Goal: Check status: Check status

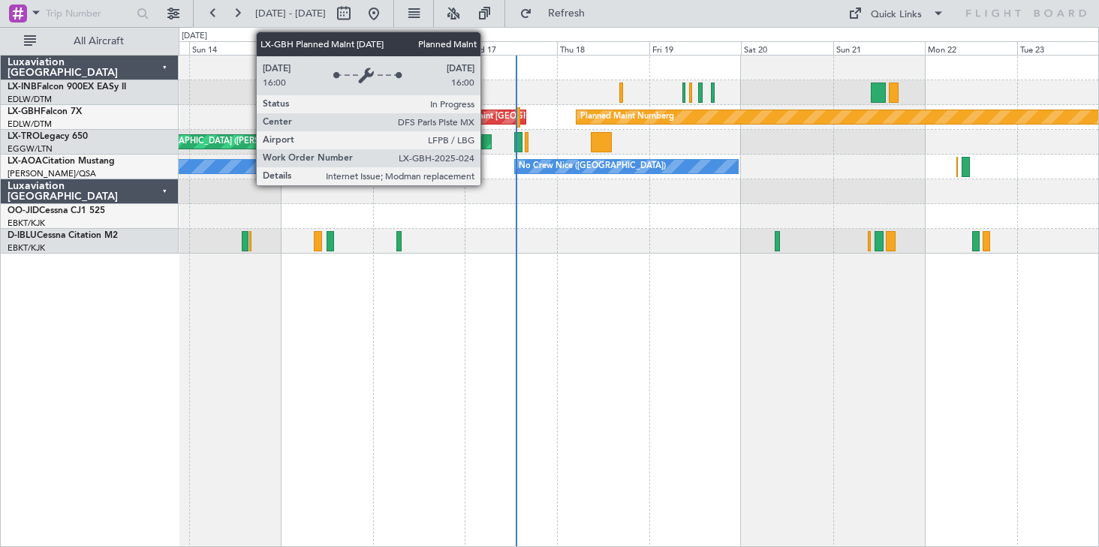
click at [486, 116] on div "Planned Maint [GEOGRAPHIC_DATA] ([GEOGRAPHIC_DATA])" at bounding box center [556, 117] width 236 height 23
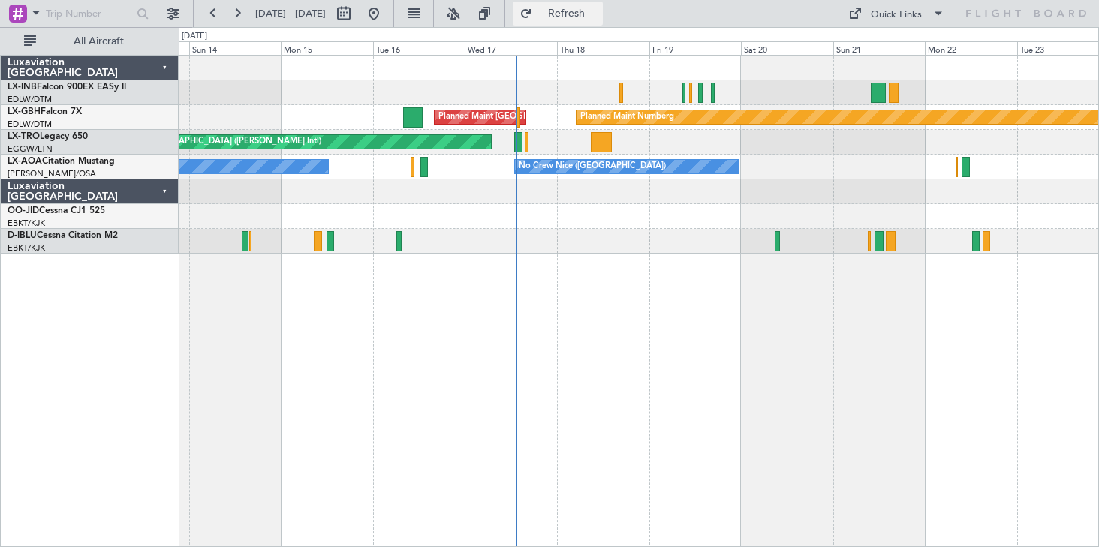
click at [598, 15] on span "Refresh" at bounding box center [566, 13] width 63 height 11
click at [603, 20] on button "Refresh" at bounding box center [558, 14] width 90 height 24
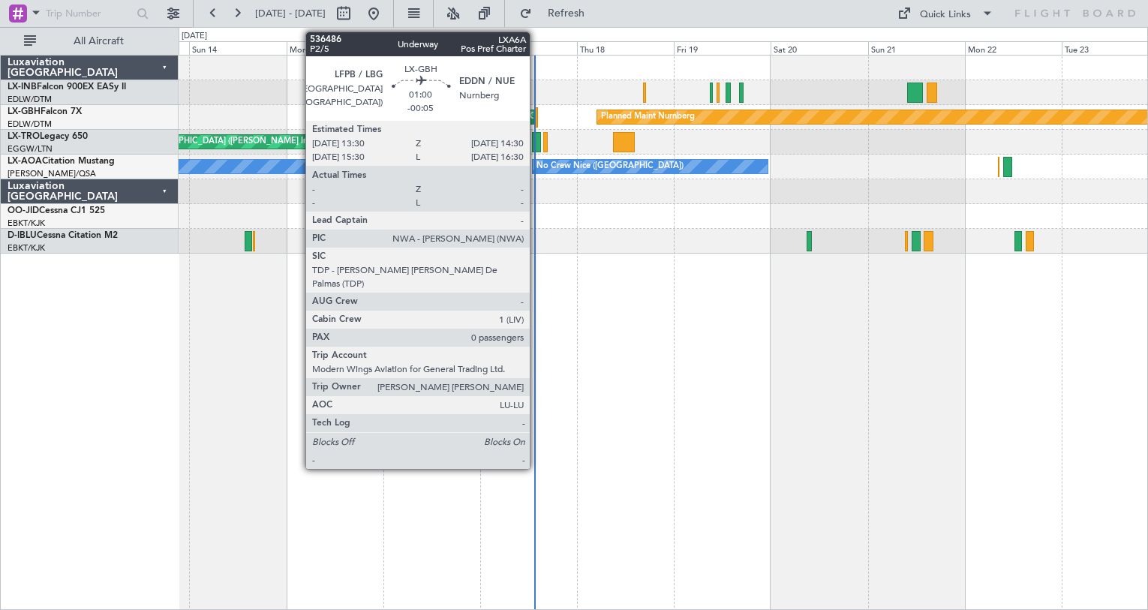
click at [537, 116] on div at bounding box center [536, 117] width 5 height 20
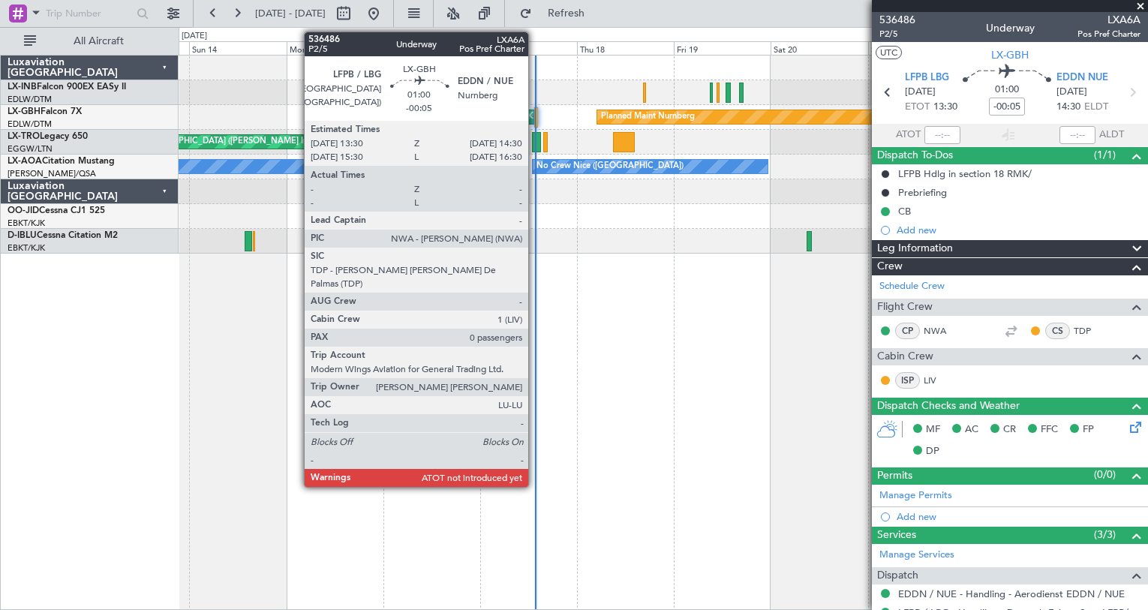
click at [535, 116] on div at bounding box center [536, 117] width 5 height 20
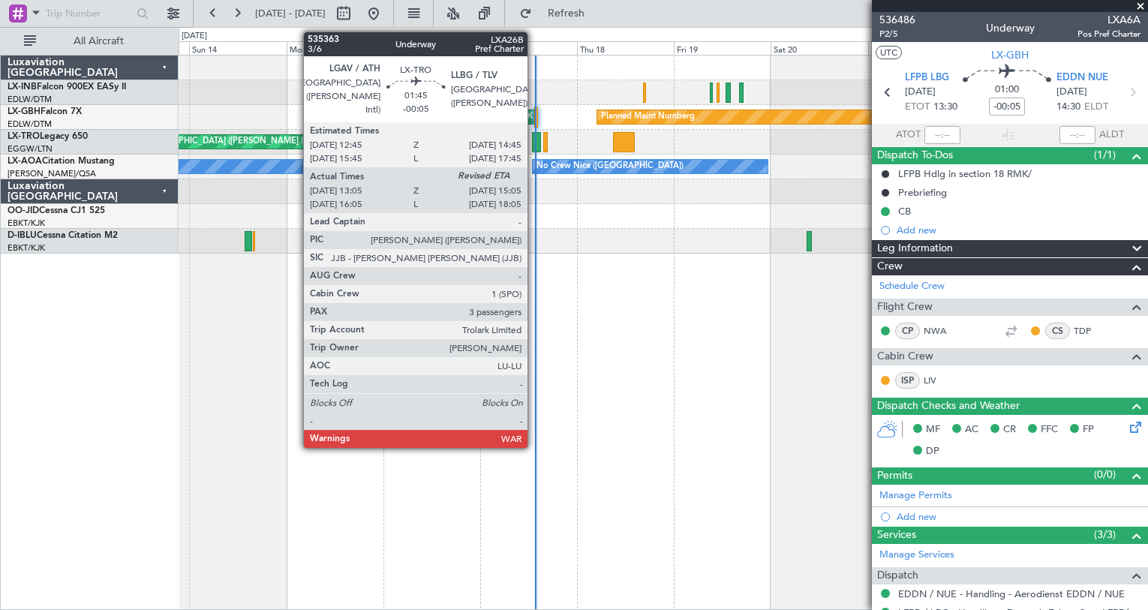
click at [534, 148] on div at bounding box center [536, 142] width 8 height 20
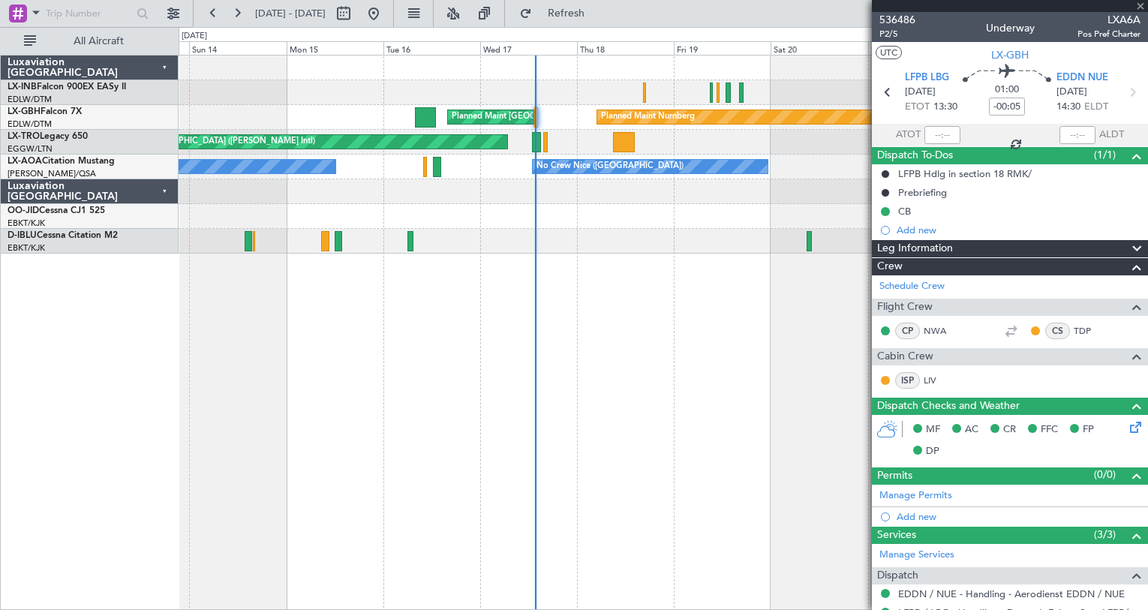
scroll to position [92, 0]
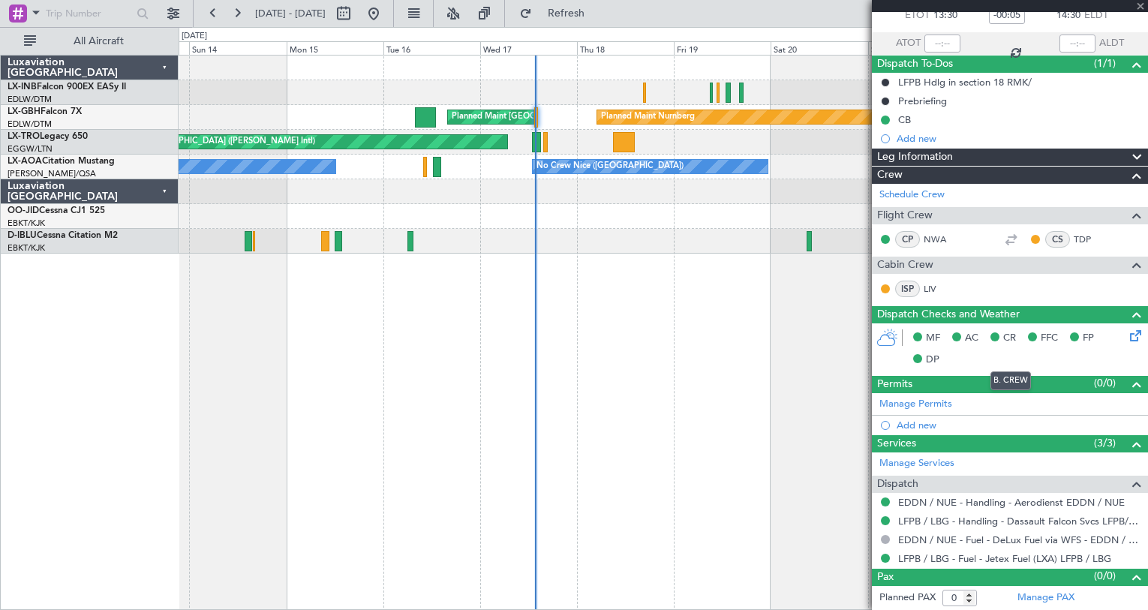
type input "13:05"
type input "3"
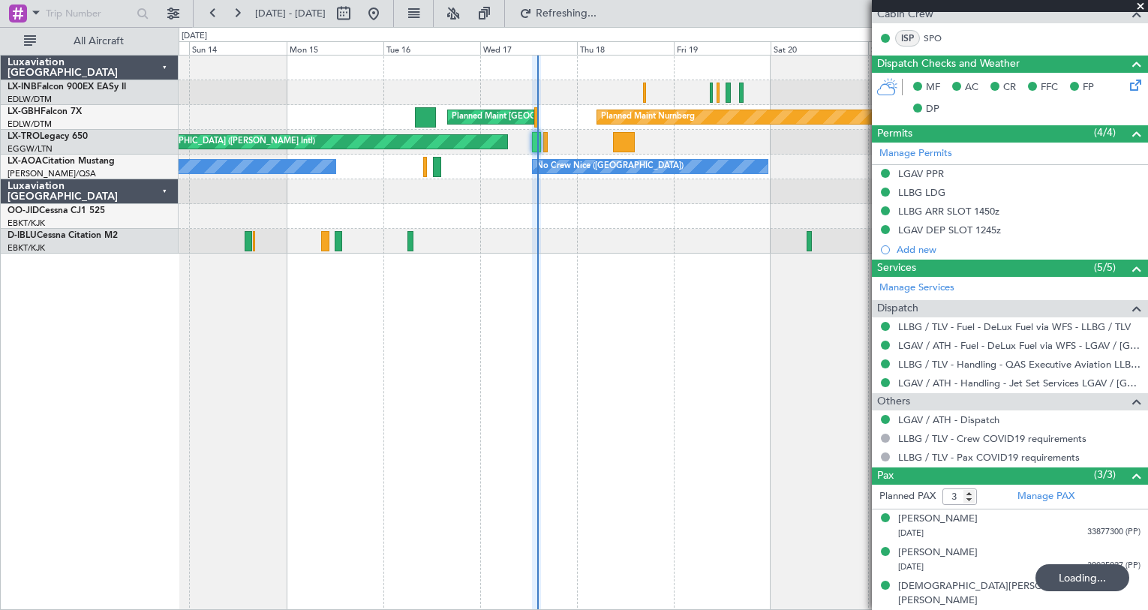
scroll to position [340, 0]
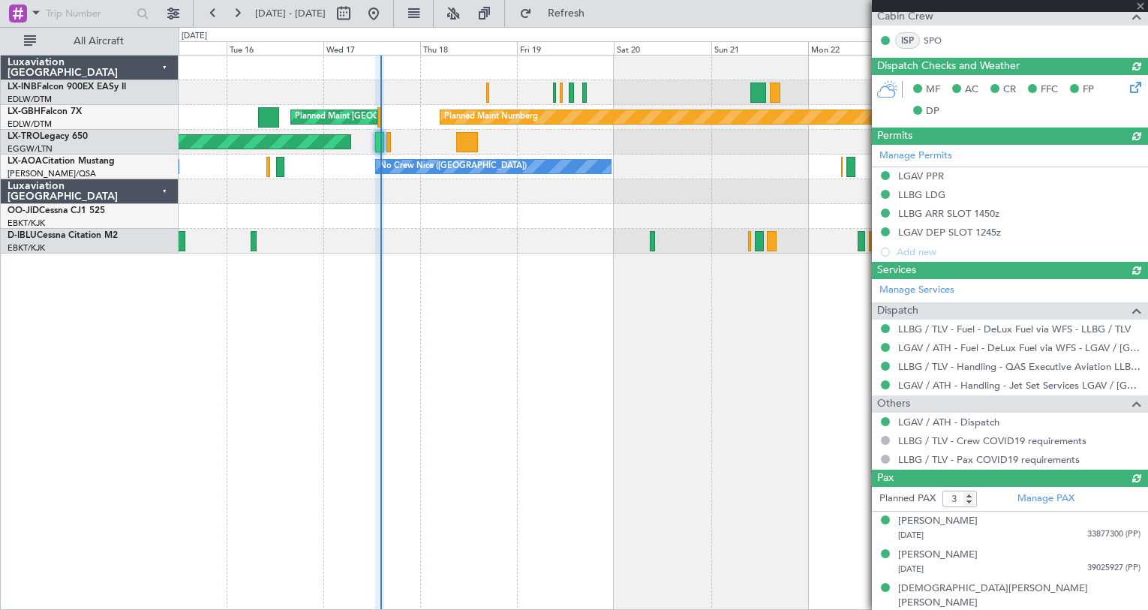
click at [516, 325] on div "Planned Maint [GEOGRAPHIC_DATA] ([GEOGRAPHIC_DATA]) Planned Maint Nurnberg Plan…" at bounding box center [664, 332] width 970 height 555
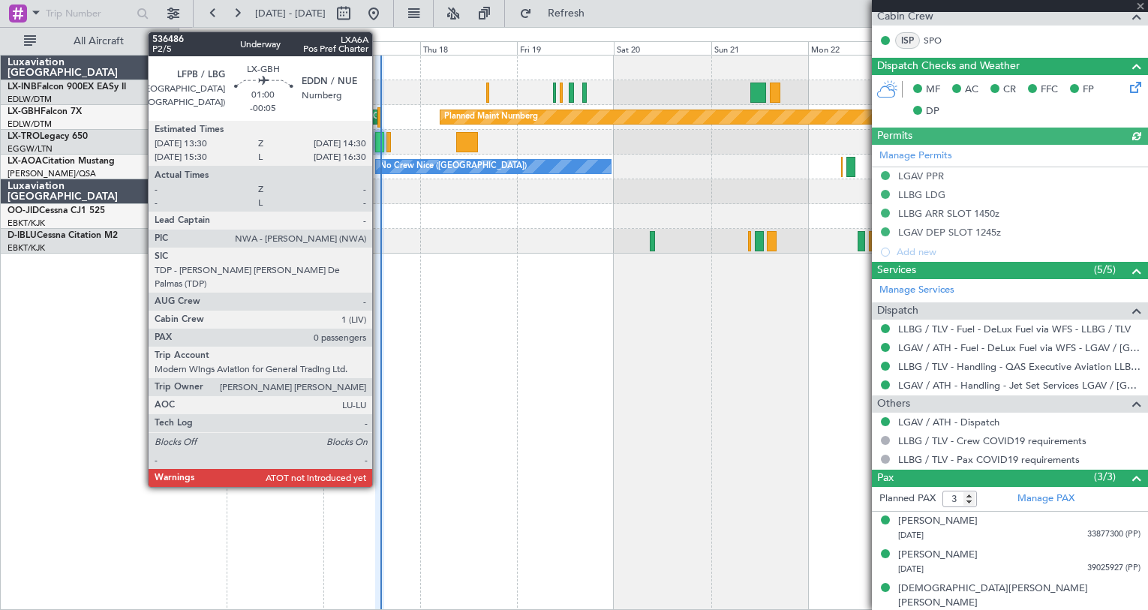
click at [379, 119] on div at bounding box center [380, 117] width 5 height 20
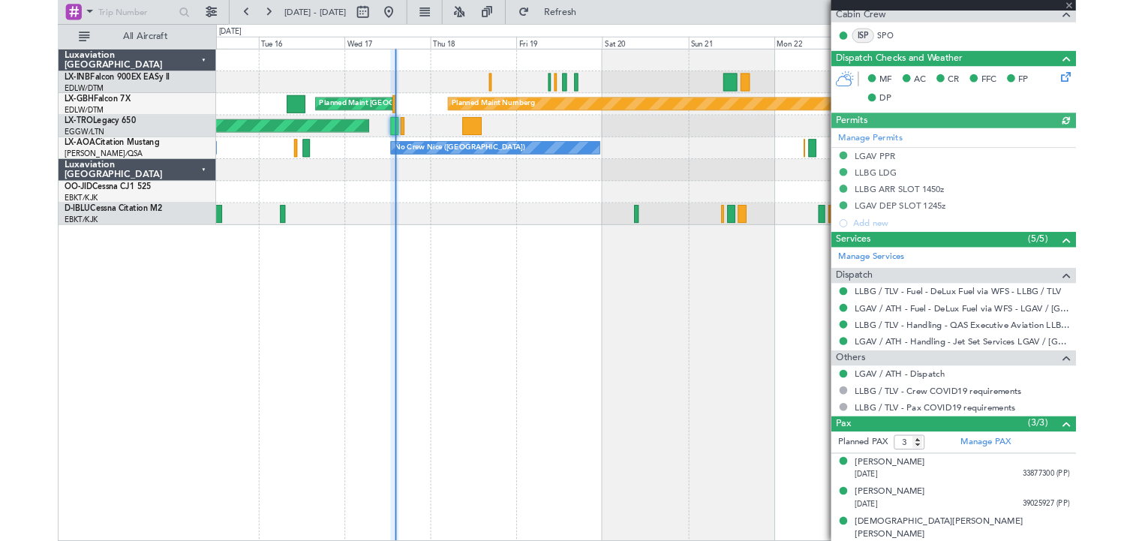
scroll to position [0, 0]
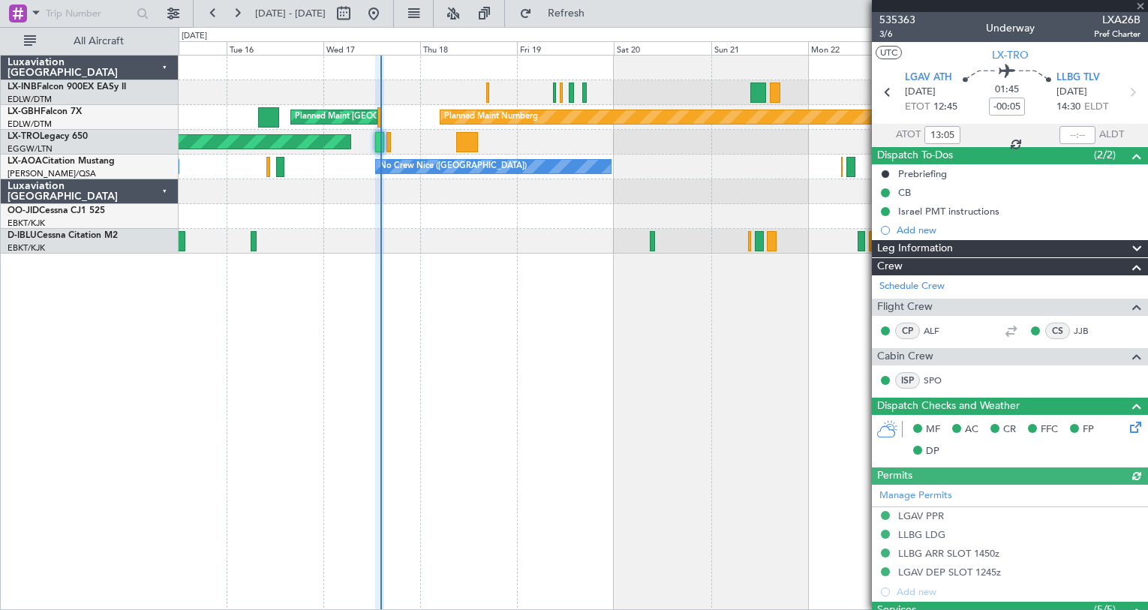
type input "0"
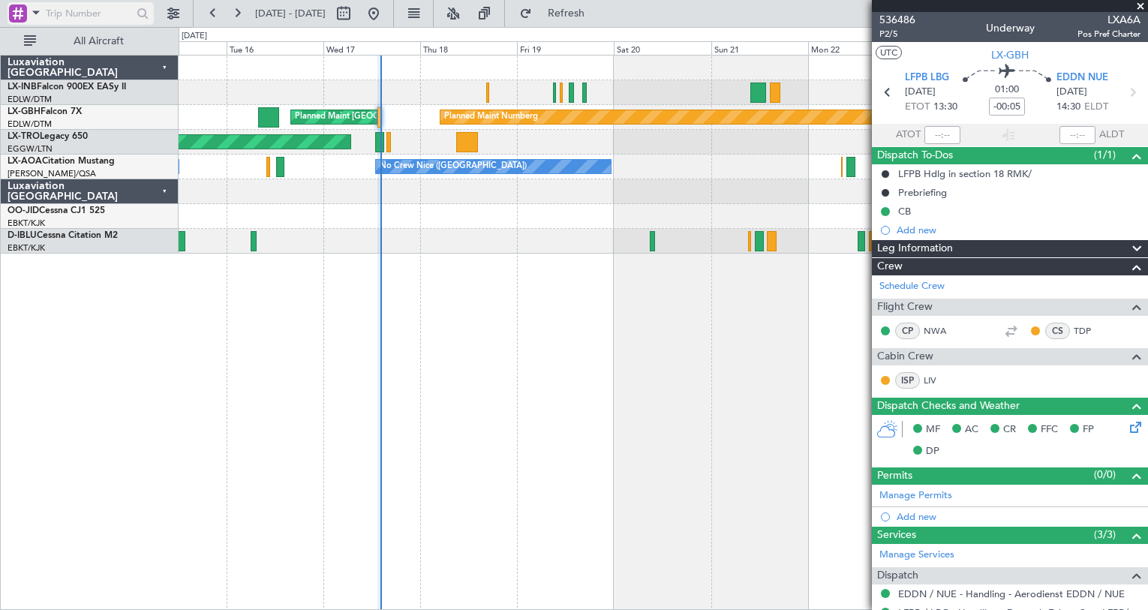
type input "14:17"
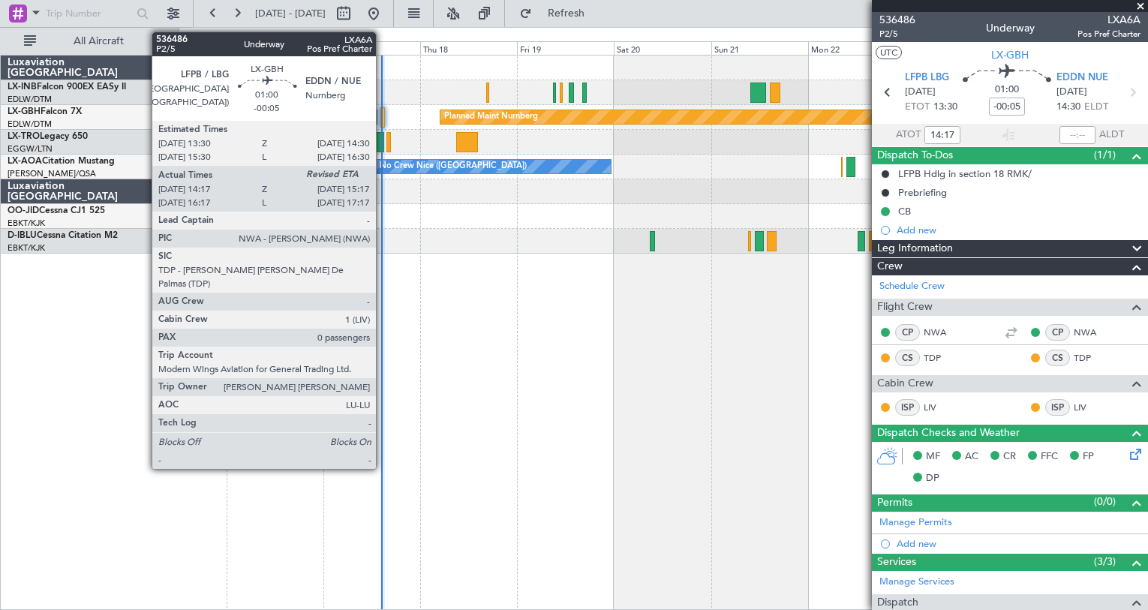
click at [383, 122] on div at bounding box center [383, 117] width 5 height 20
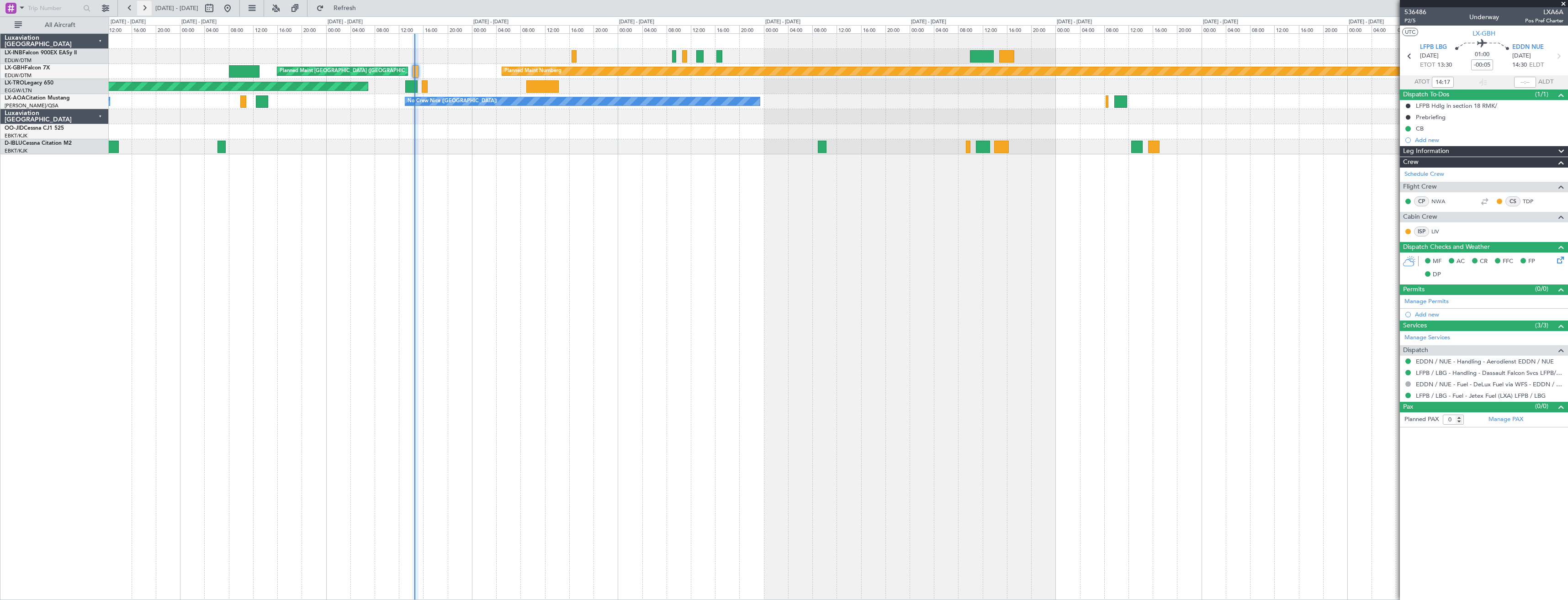
click at [140, 12] on button at bounding box center [144, 9] width 15 height 15
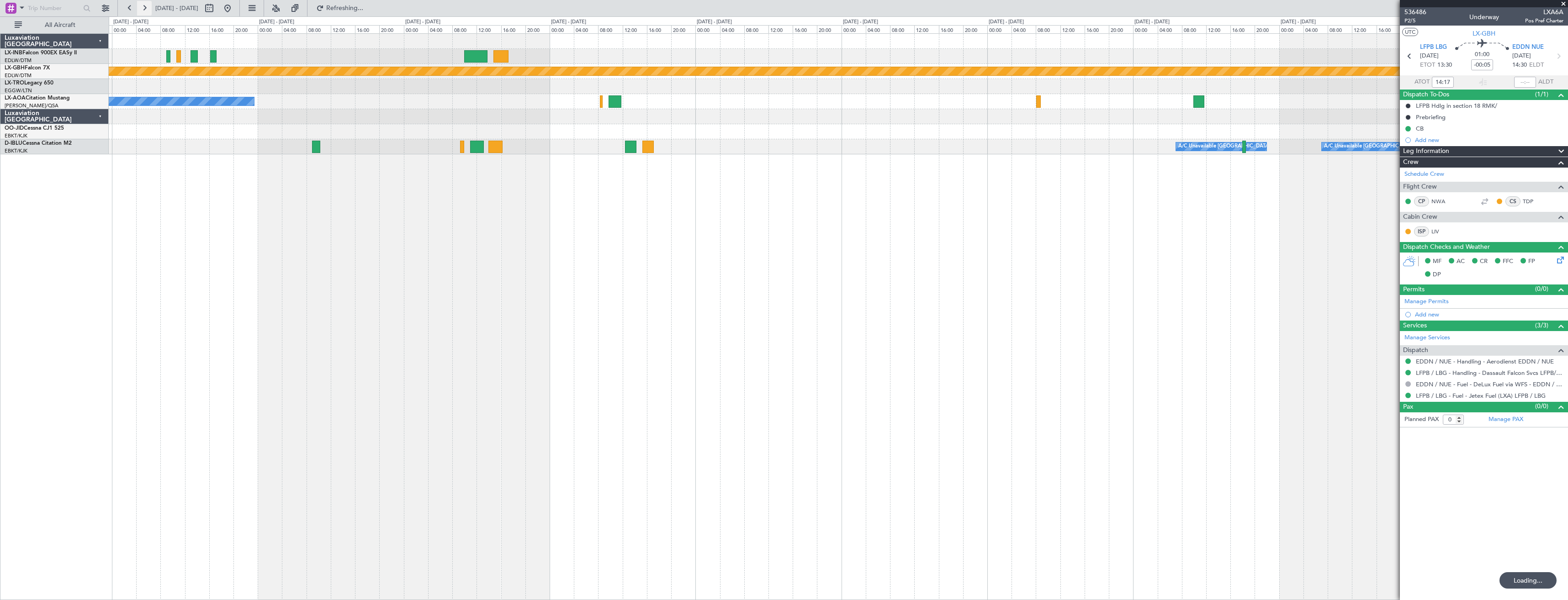
click at [140, 12] on button at bounding box center [144, 9] width 15 height 15
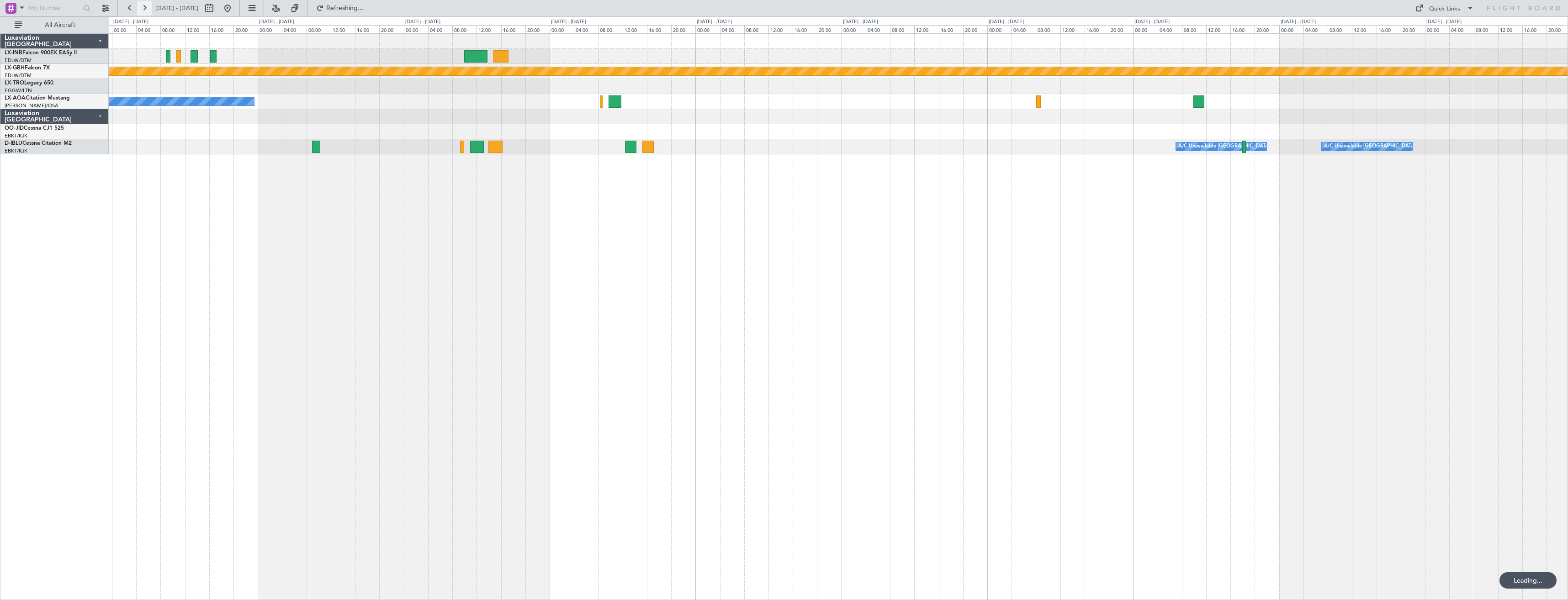
click at [140, 12] on button at bounding box center [144, 9] width 15 height 15
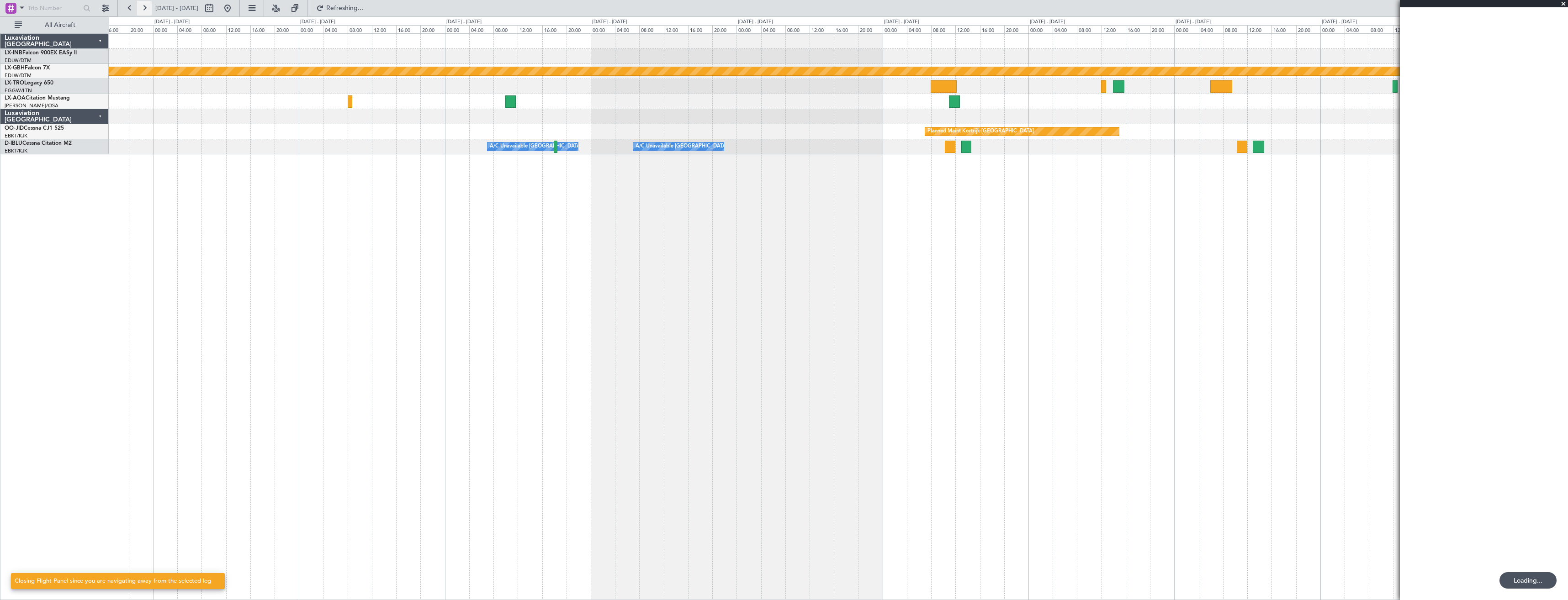
click at [140, 12] on button at bounding box center [144, 9] width 15 height 15
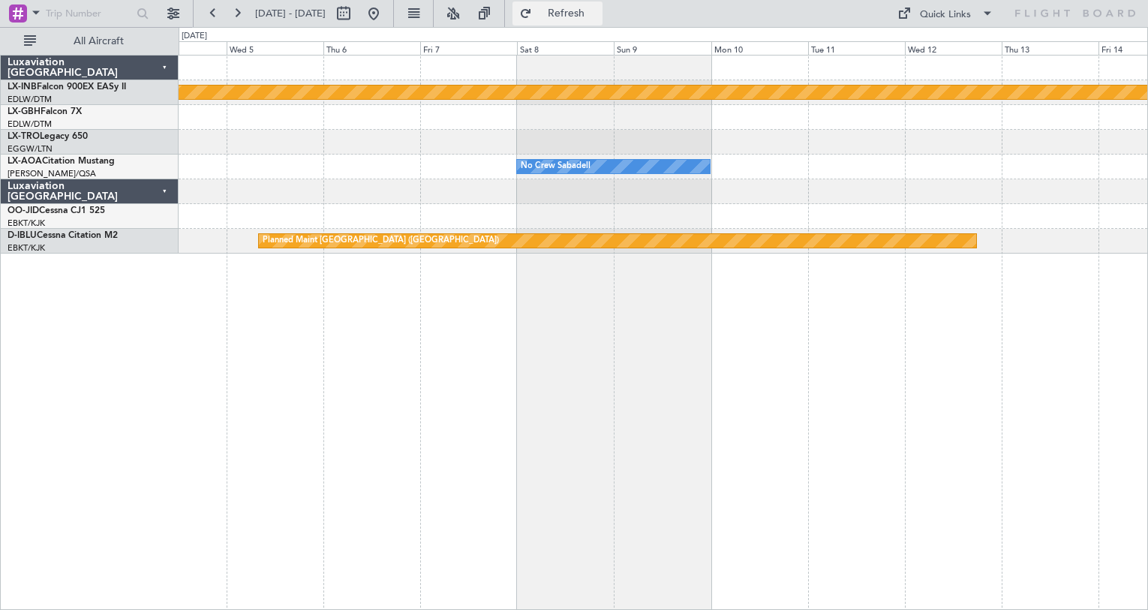
click at [598, 18] on span "Refresh" at bounding box center [566, 13] width 63 height 11
click at [386, 14] on button at bounding box center [374, 14] width 24 height 24
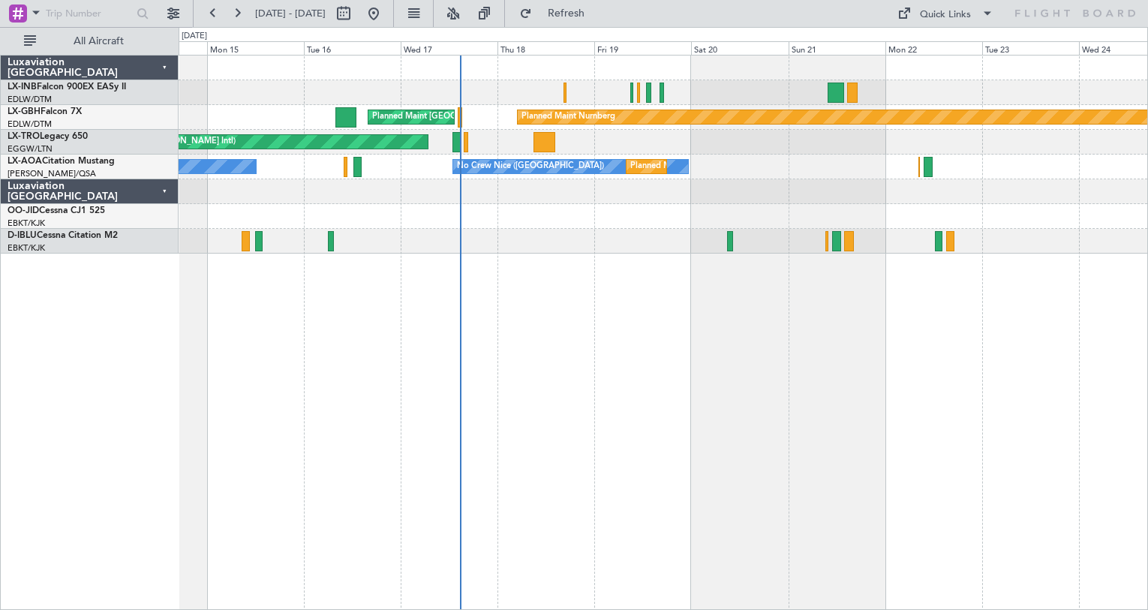
click at [689, 364] on div "Planned Maint [GEOGRAPHIC_DATA] ([GEOGRAPHIC_DATA]) Planned Maint Nurnberg Plan…" at bounding box center [664, 332] width 970 height 555
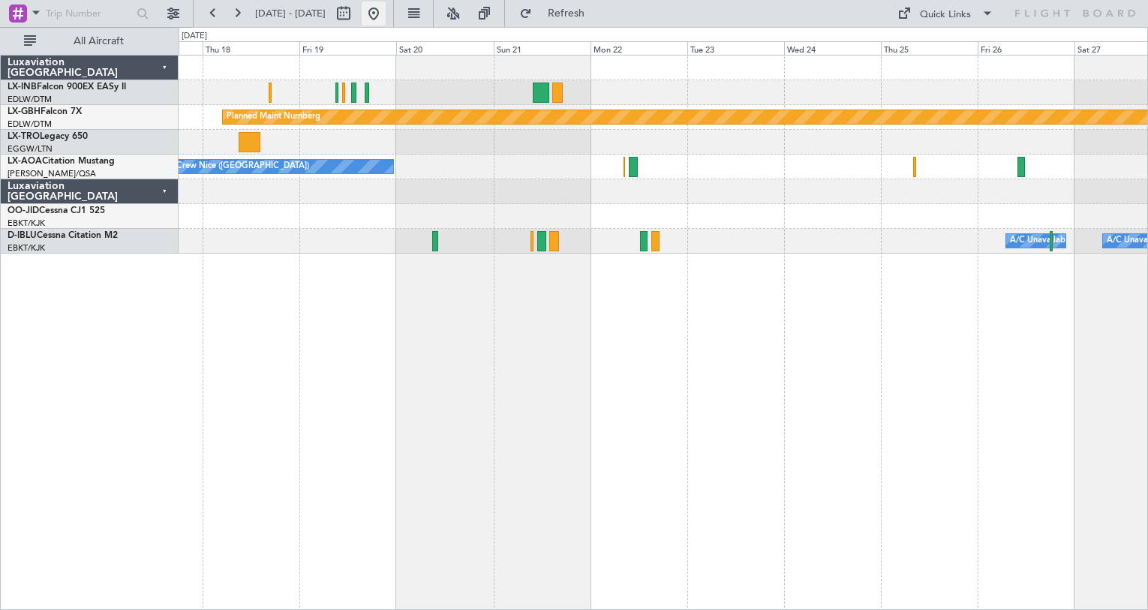
click at [386, 17] on button at bounding box center [374, 14] width 24 height 24
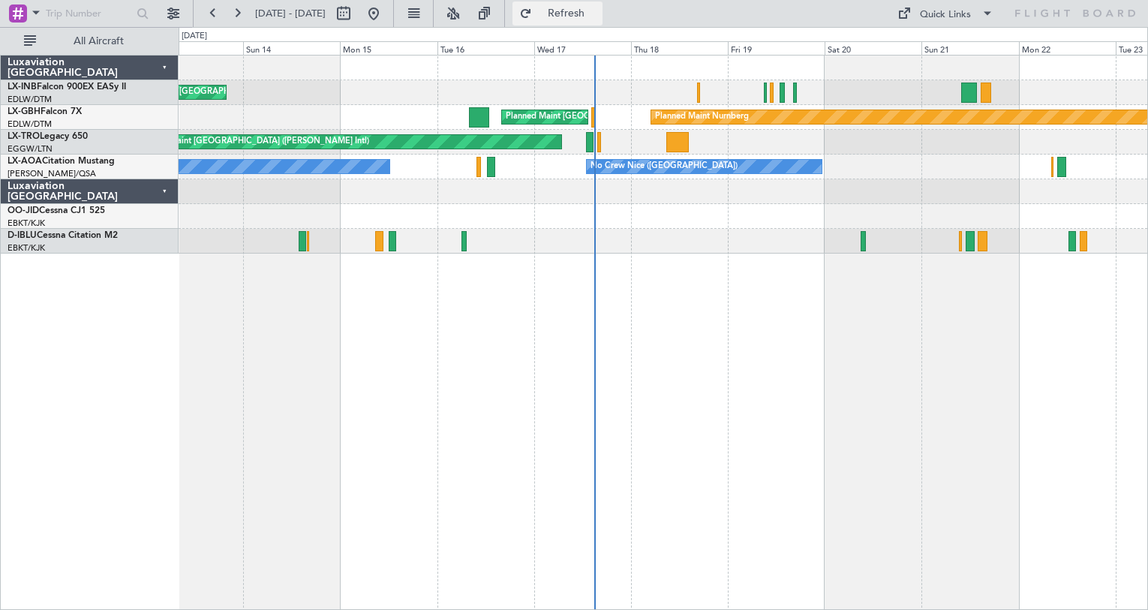
click at [598, 19] on span "Refresh" at bounding box center [566, 13] width 63 height 11
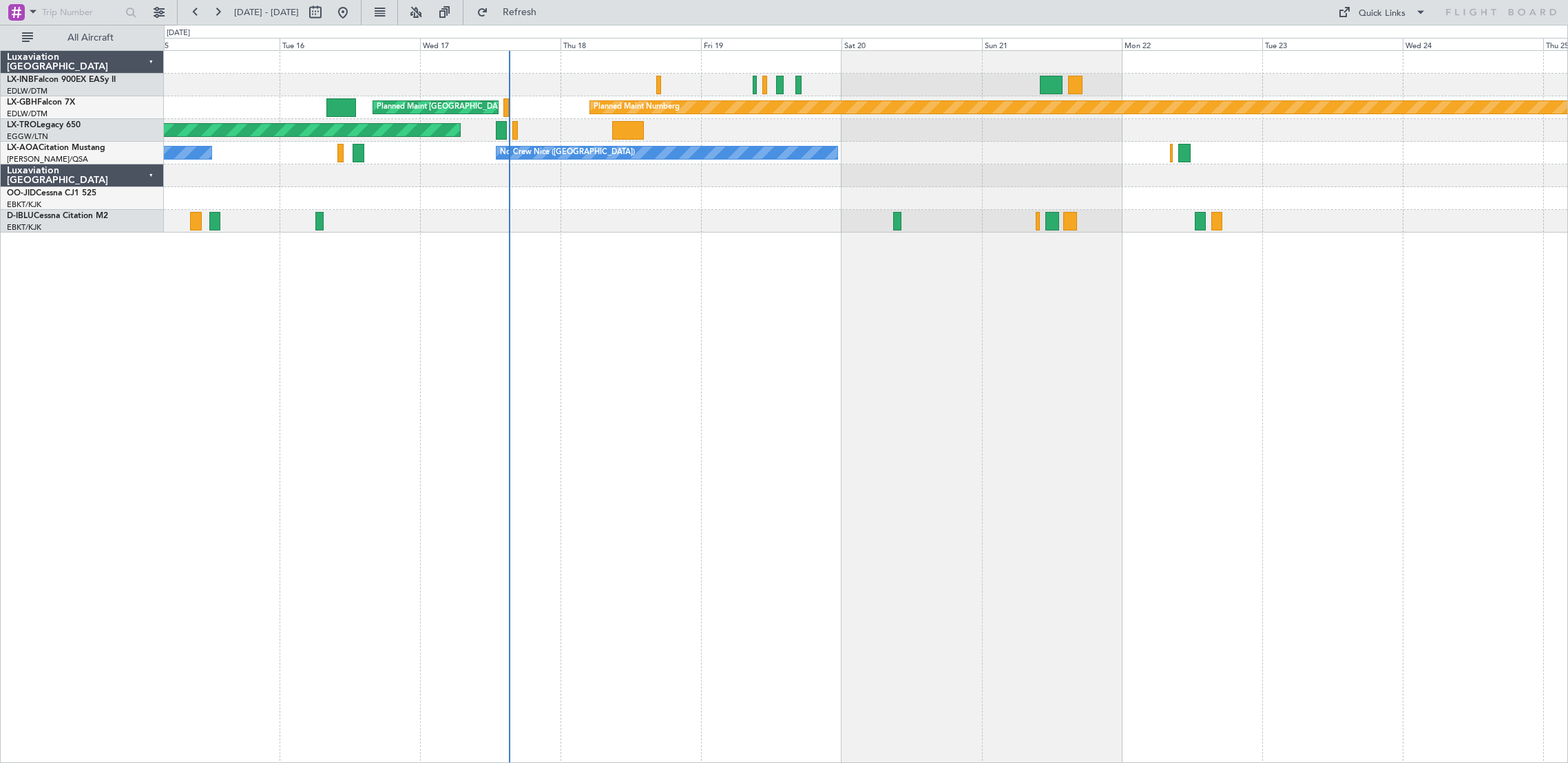
click at [673, 403] on div "Planned Maint [GEOGRAPHIC_DATA] ([GEOGRAPHIC_DATA]) Planned Maint Nurnberg Plan…" at bounding box center [866, 407] width 1404 height 713
click at [549, 16] on span "Refresh" at bounding box center [519, 12] width 58 height 10
